Goal: Task Accomplishment & Management: Complete application form

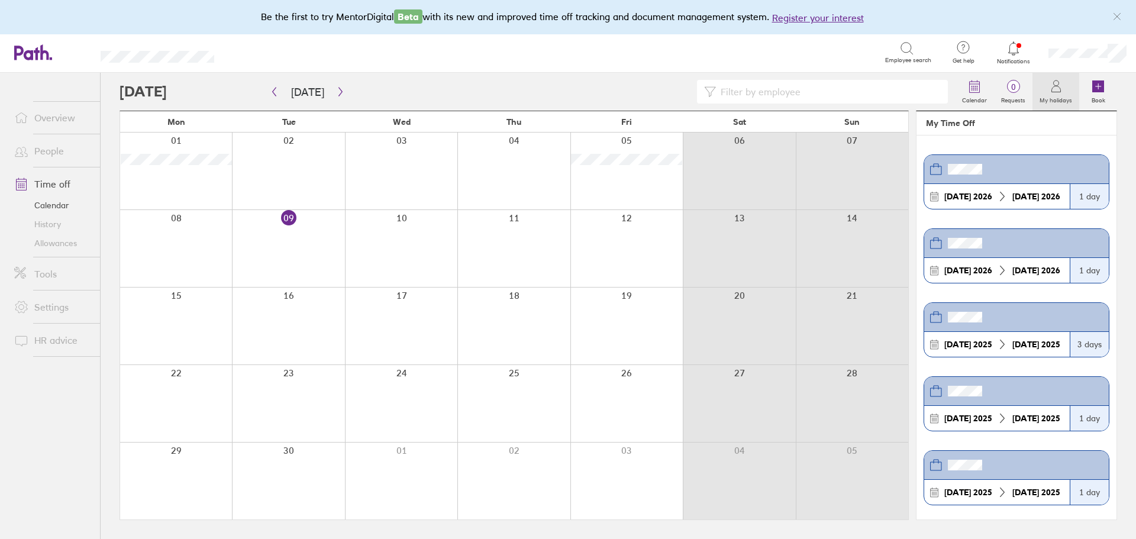
click at [204, 261] on div at bounding box center [176, 248] width 112 height 77
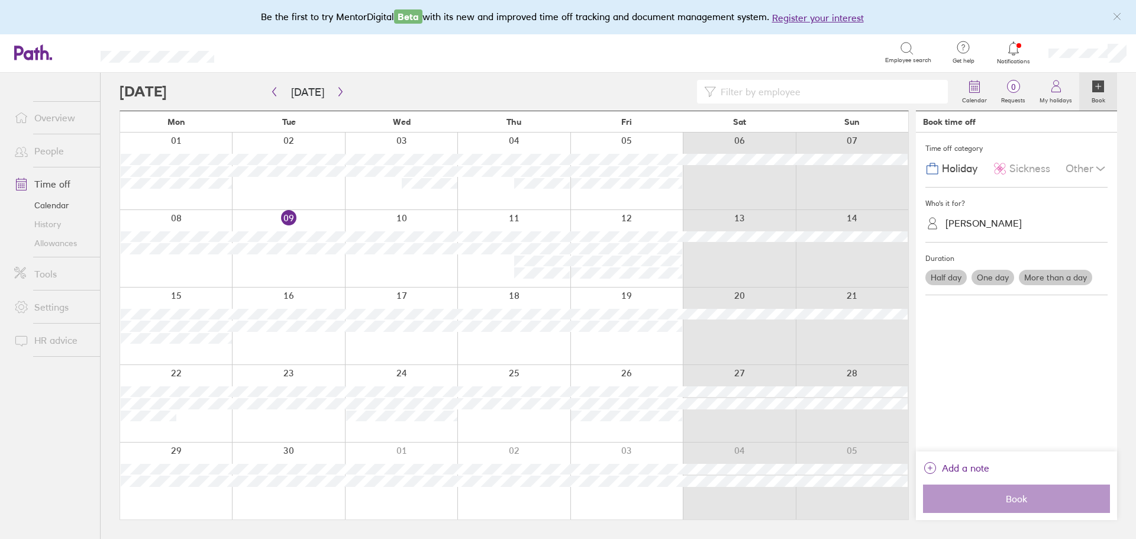
click at [201, 269] on div at bounding box center [176, 248] width 112 height 77
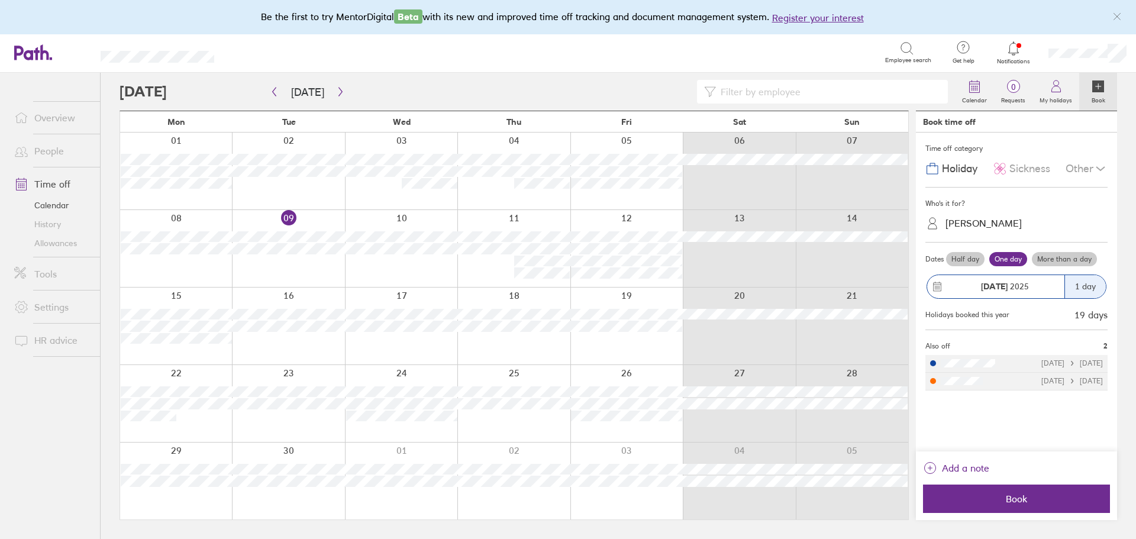
click at [1024, 163] on span "Sickness" at bounding box center [1029, 169] width 41 height 12
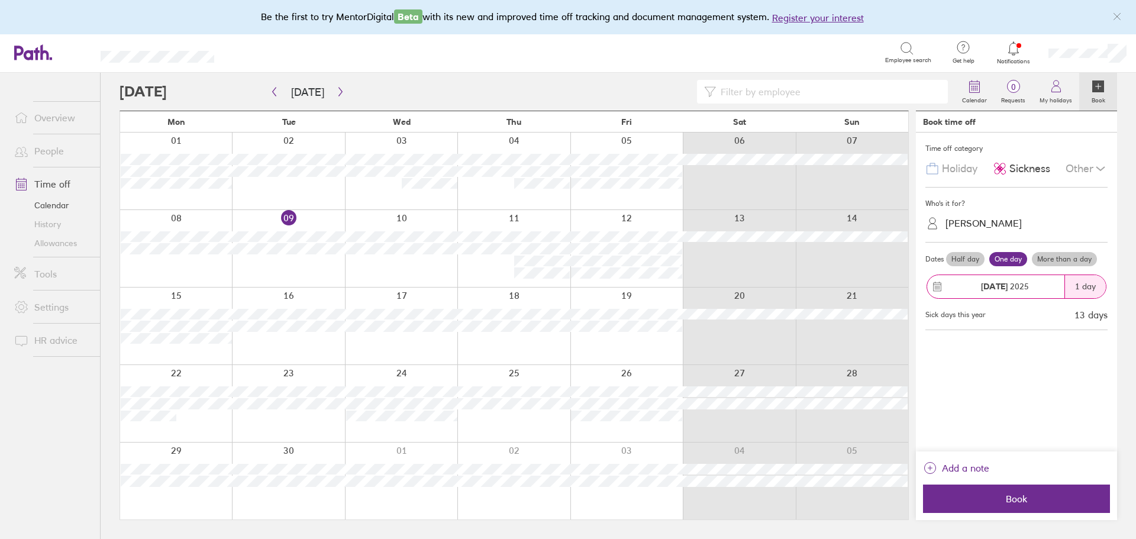
click at [1001, 223] on div "Katie Rhone" at bounding box center [1023, 223] width 168 height 18
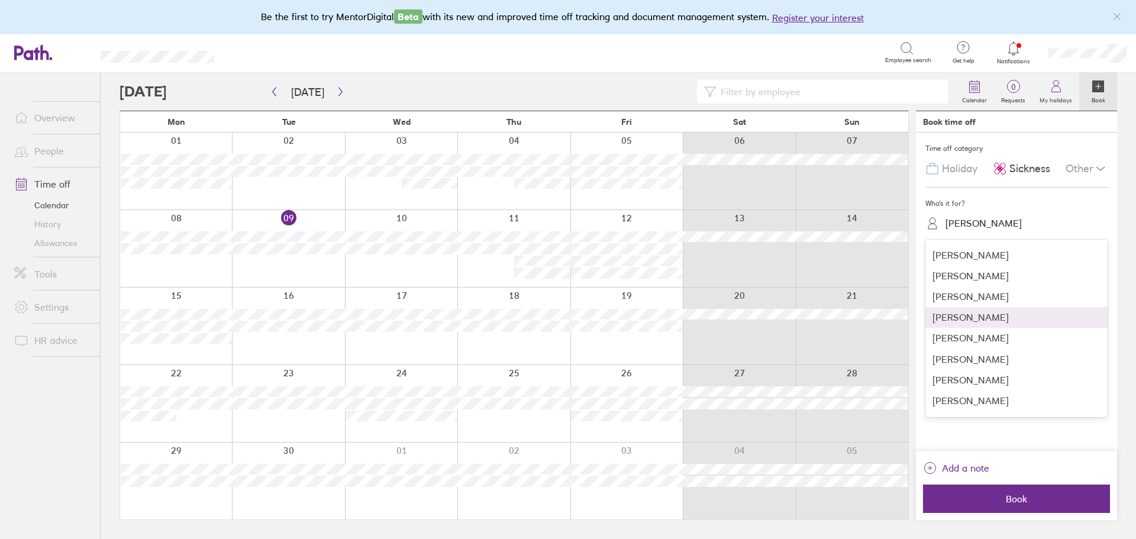
scroll to position [104, 0]
click at [976, 357] on div "Kate Pols" at bounding box center [1016, 357] width 182 height 21
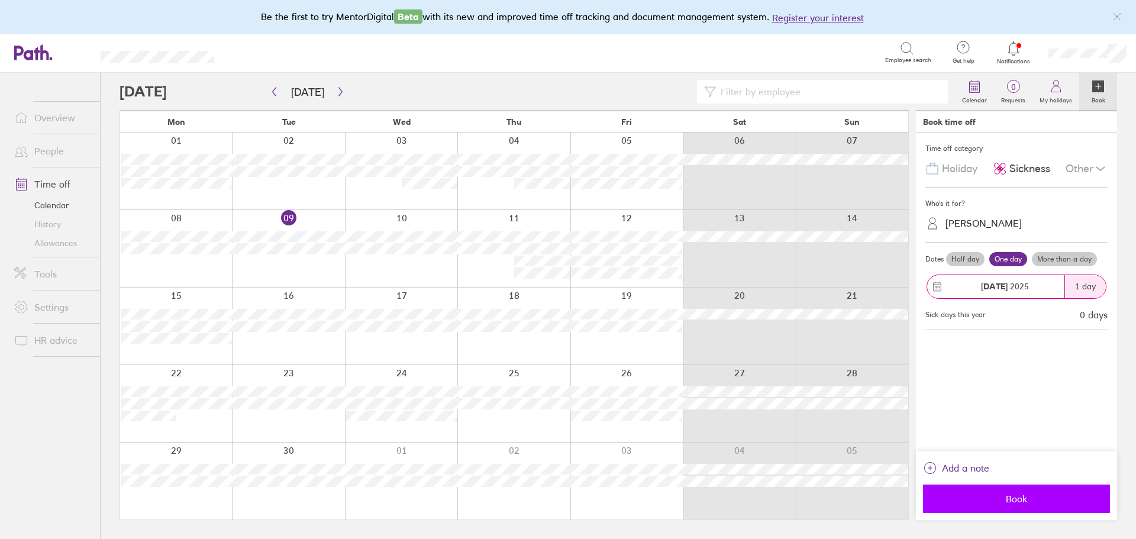
click at [1013, 503] on span "Book" at bounding box center [1016, 498] width 170 height 11
